Goal: Task Accomplishment & Management: Manage account settings

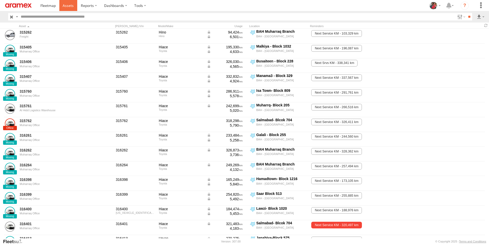
click at [65, 5] on span at bounding box center [68, 5] width 11 height 5
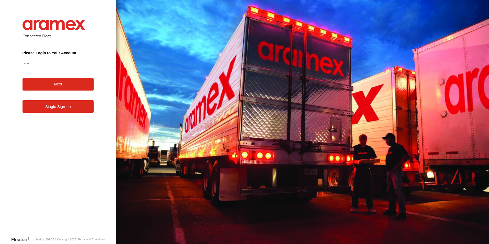
type input "**********"
click at [59, 81] on button "Next" at bounding box center [58, 84] width 71 height 13
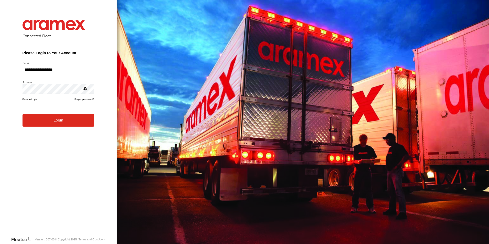
click at [58, 123] on button "Login" at bounding box center [59, 120] width 72 height 13
